Goal: Task Accomplishment & Management: Manage account settings

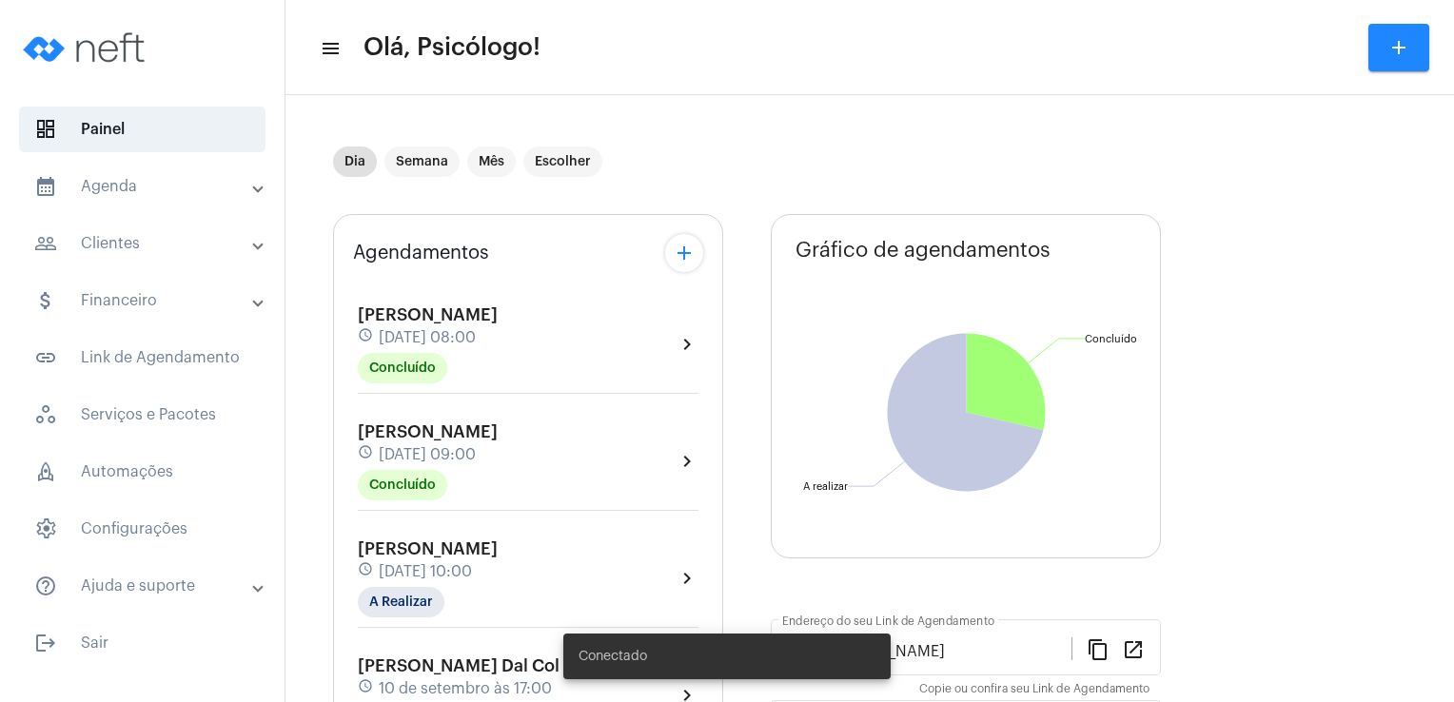
scroll to position [397, 0]
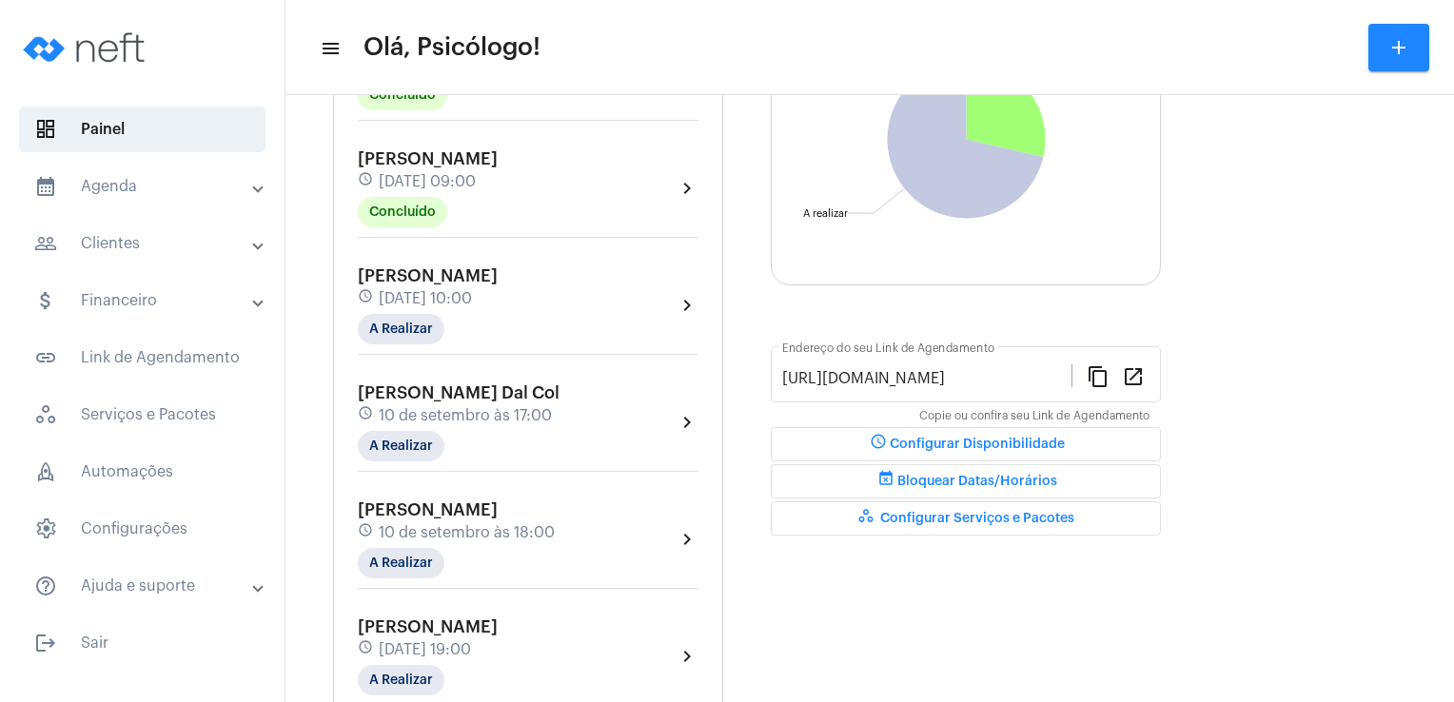
scroll to position [277, 0]
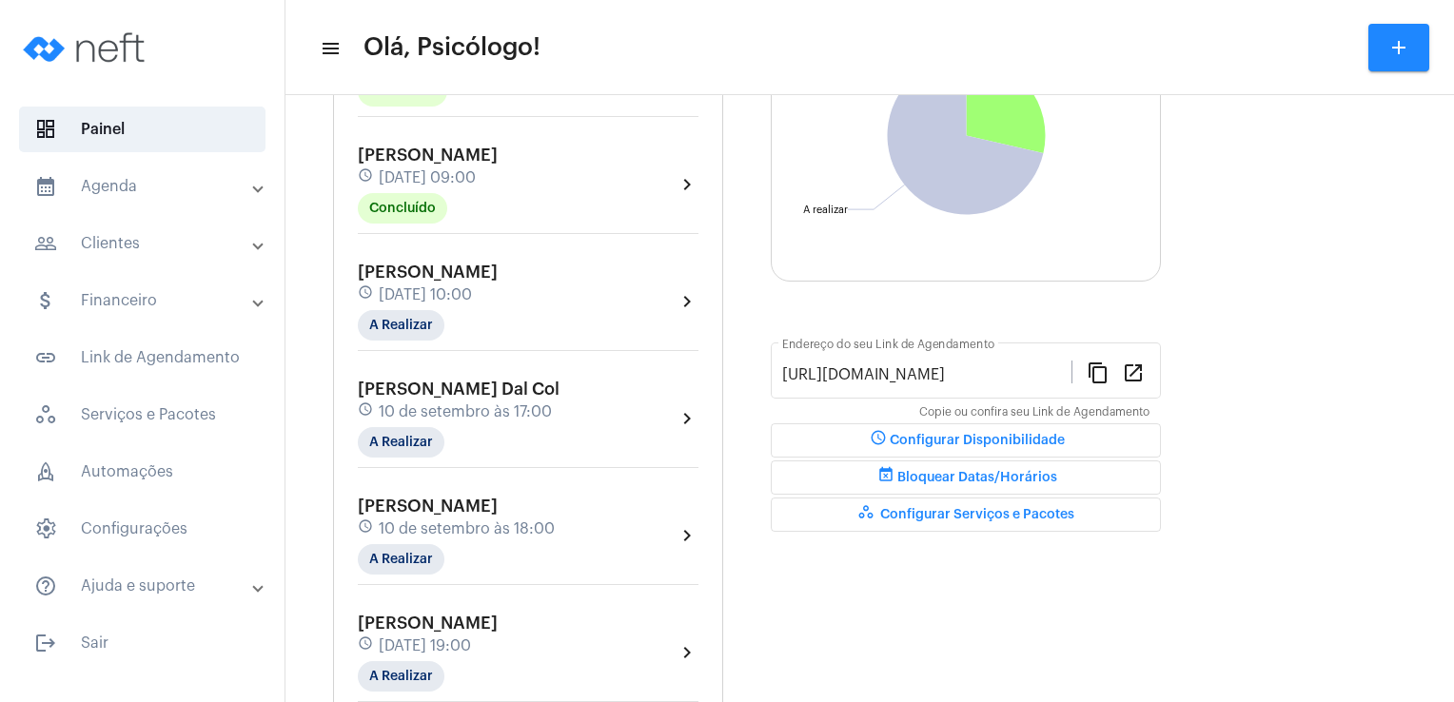
click at [497, 277] on span "[PERSON_NAME]" at bounding box center [428, 272] width 140 height 17
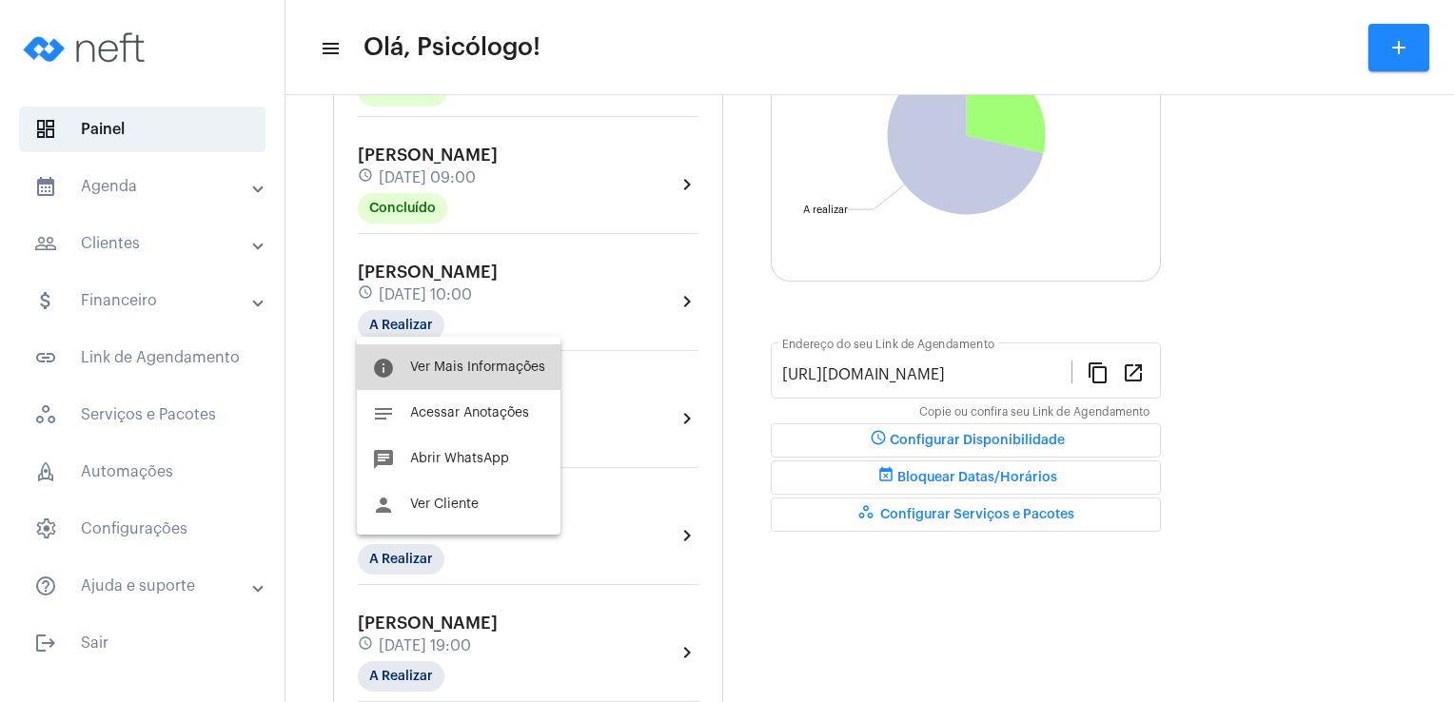
click at [489, 361] on span "Ver Mais Informações" at bounding box center [477, 367] width 135 height 13
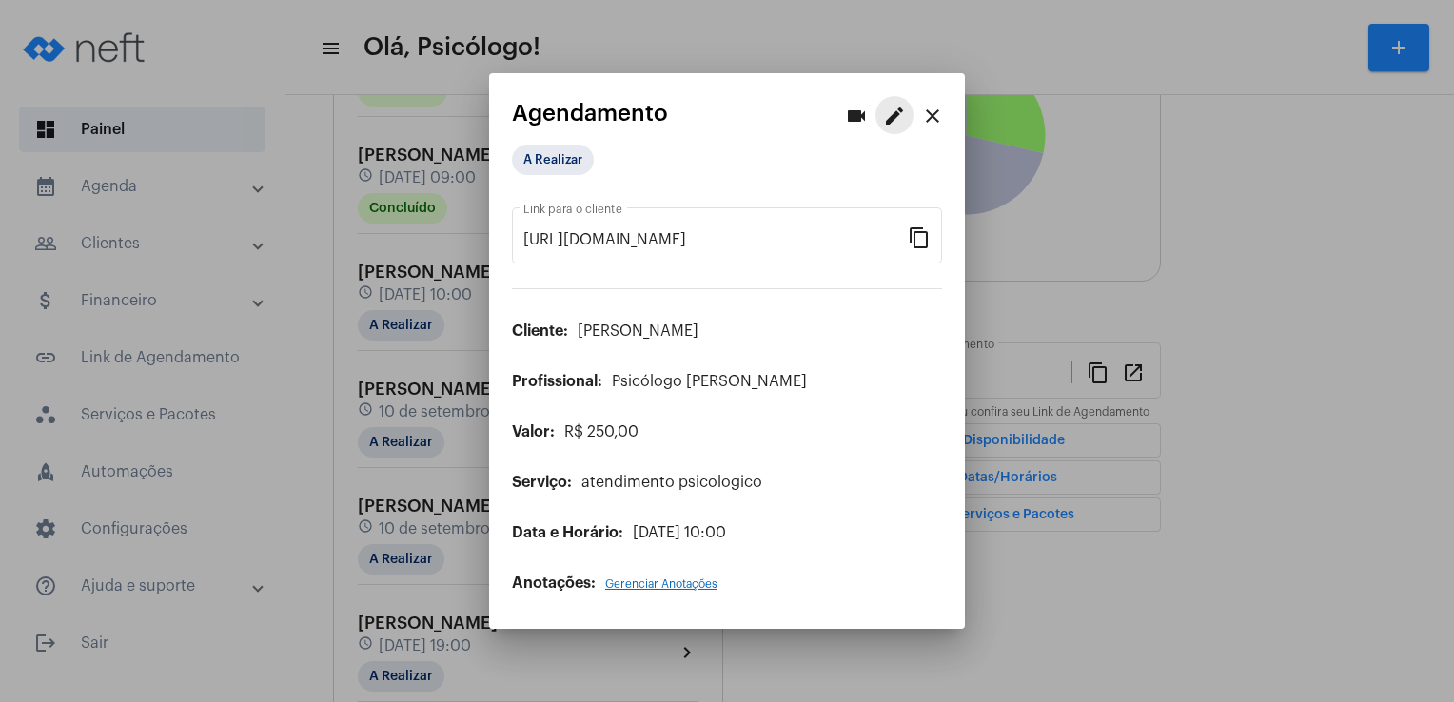
click at [889, 128] on mat-icon "edit" at bounding box center [894, 116] width 23 height 23
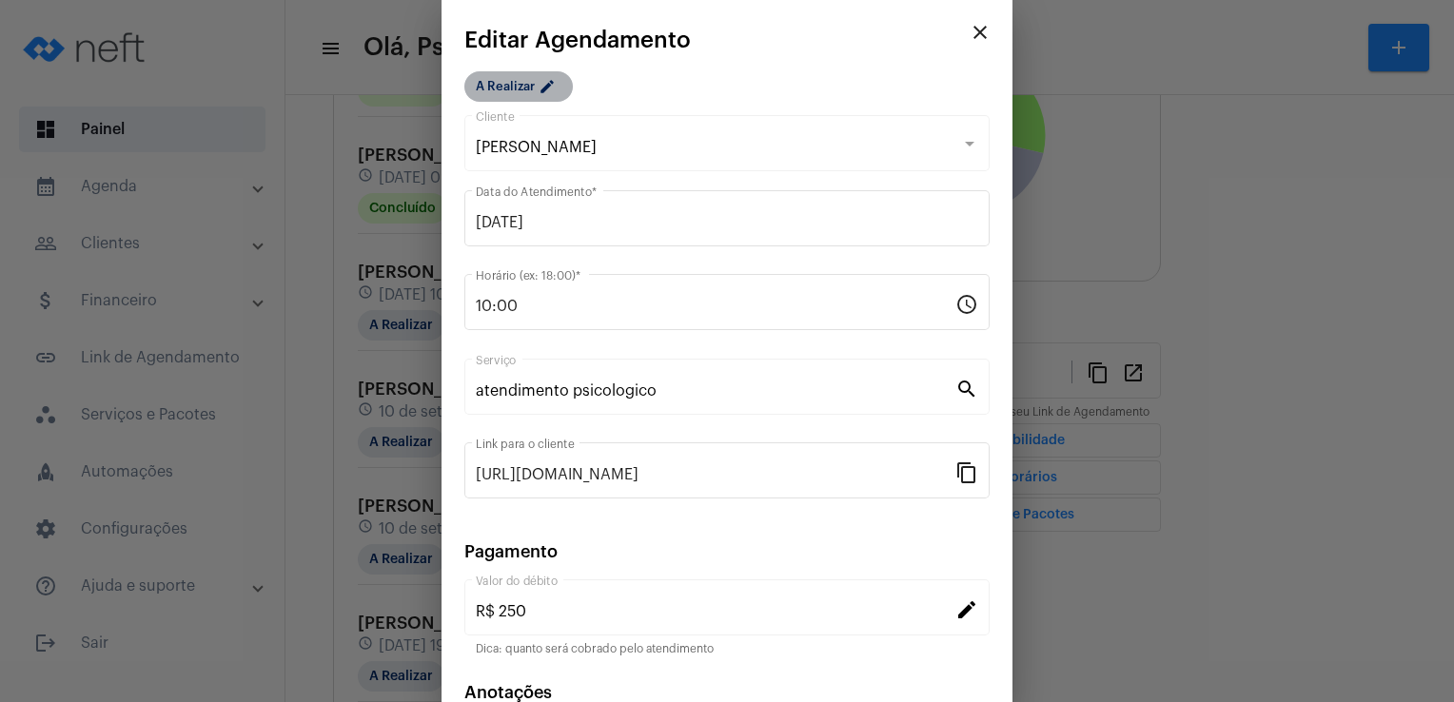
click at [517, 72] on mat-chip "A Realizar edit" at bounding box center [518, 86] width 108 height 30
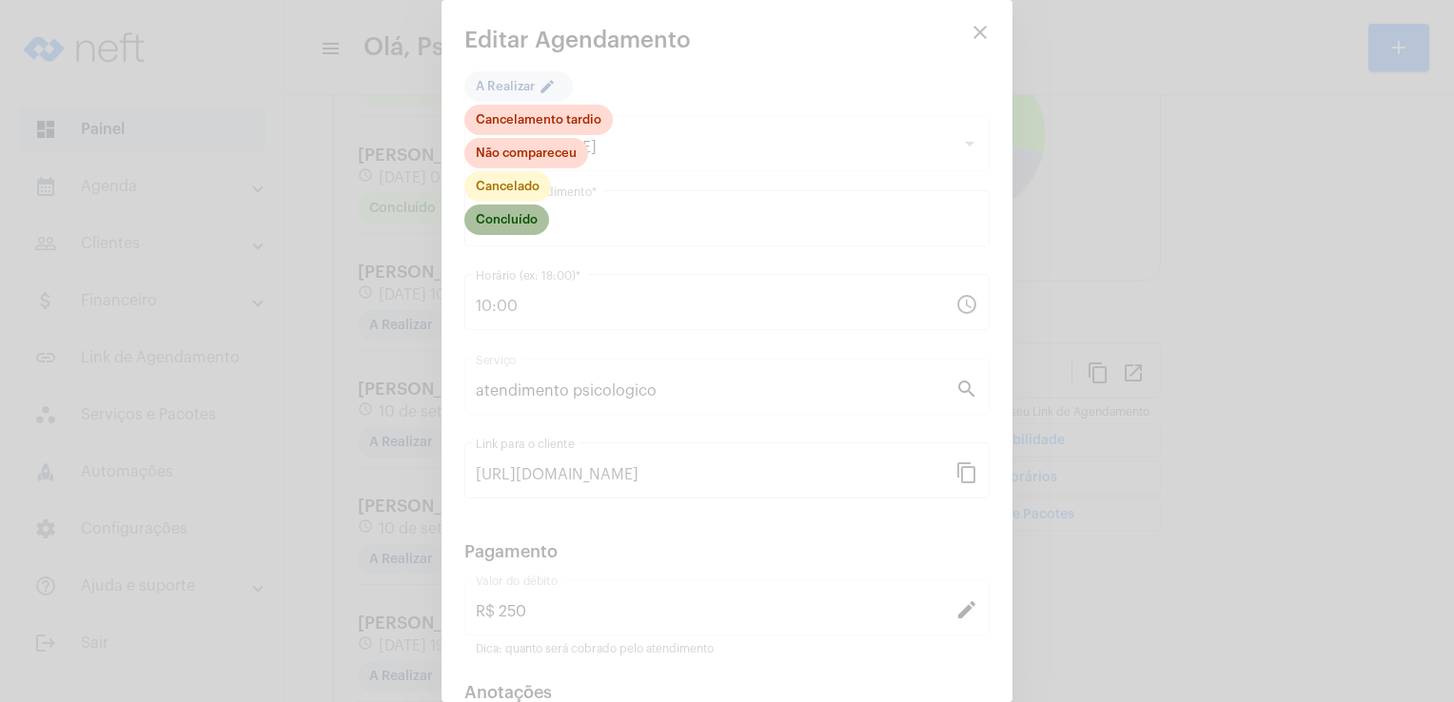
click at [496, 215] on mat-chip "Concluído" at bounding box center [506, 220] width 85 height 30
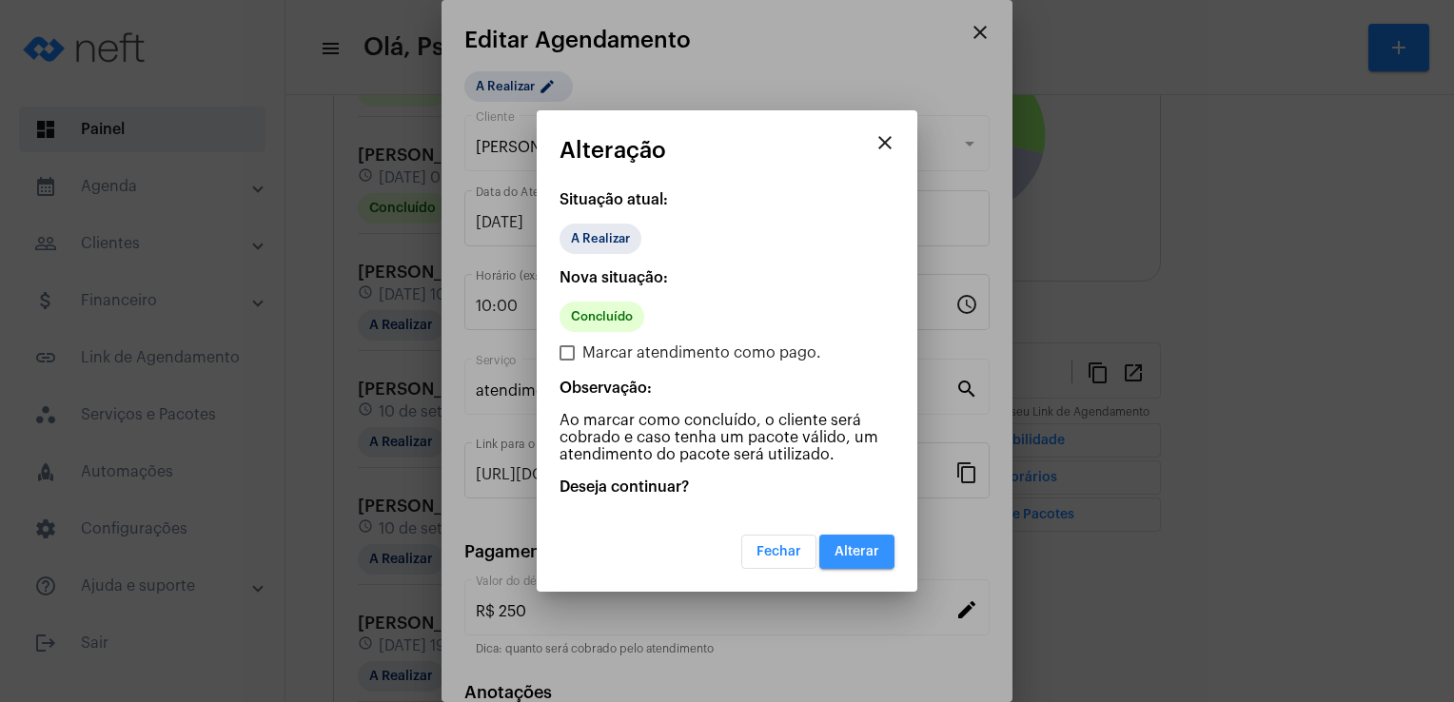
click at [841, 548] on span "Alterar" at bounding box center [856, 551] width 45 height 13
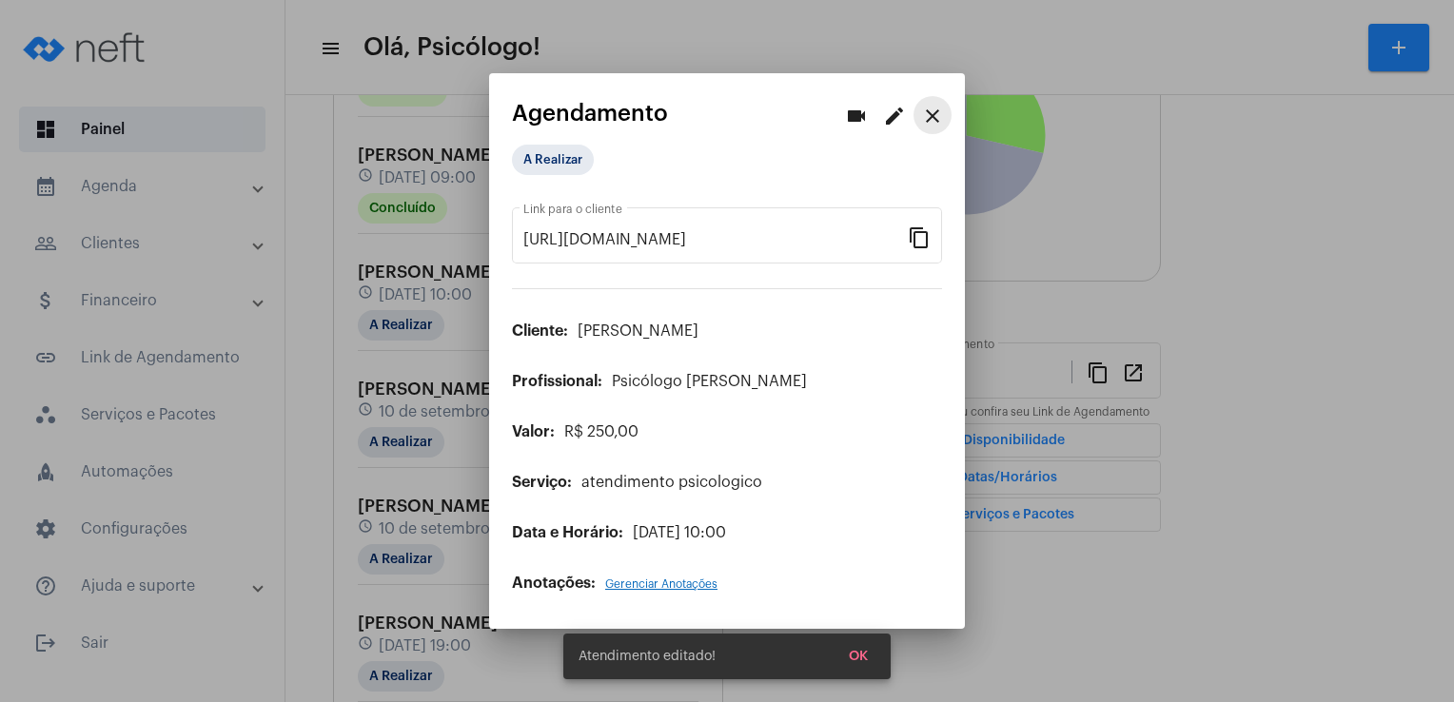
click at [935, 120] on mat-icon "close" at bounding box center [932, 116] width 23 height 23
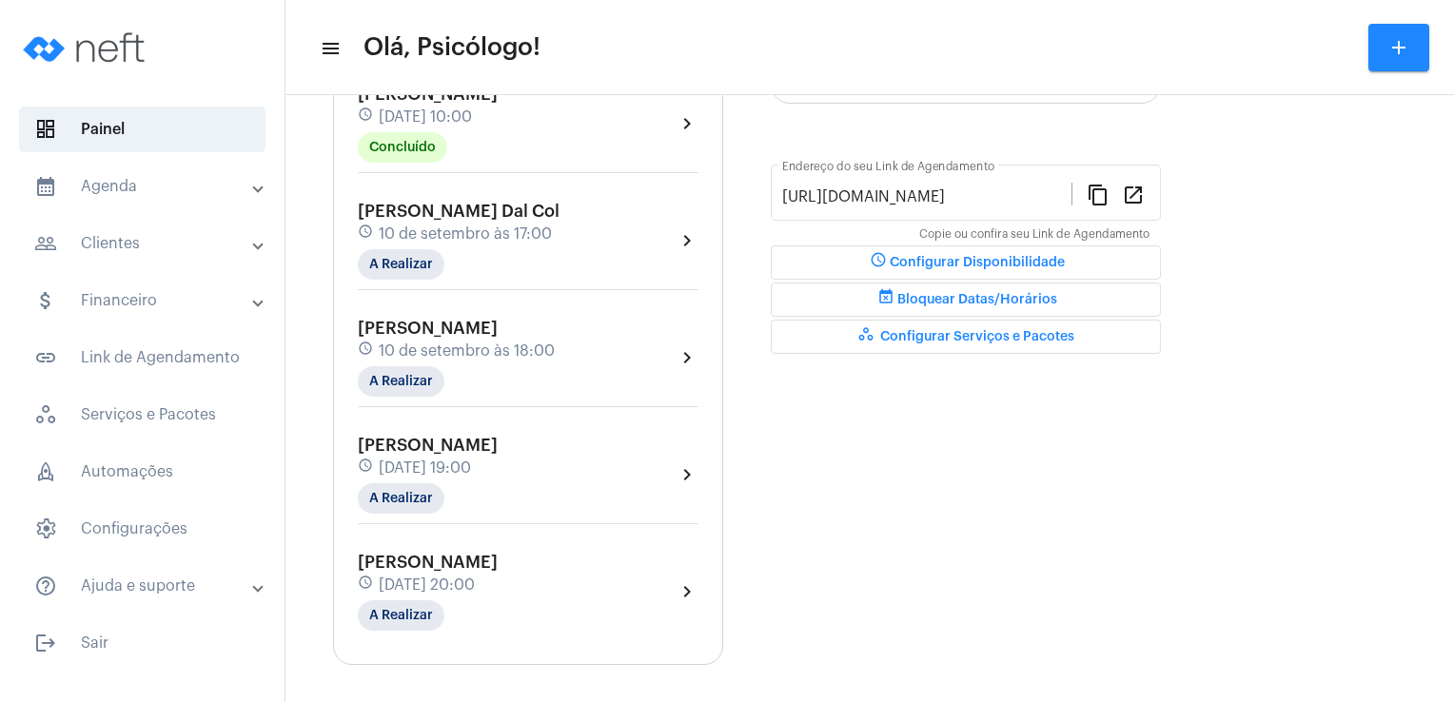
scroll to position [457, 0]
click at [282, 81] on div at bounding box center [142, 49] width 284 height 99
click at [704, 69] on mat-toolbar-row "menu Olá, Psicólogo! add" at bounding box center [869, 47] width 1168 height 61
